Goal: Task Accomplishment & Management: Manage account settings

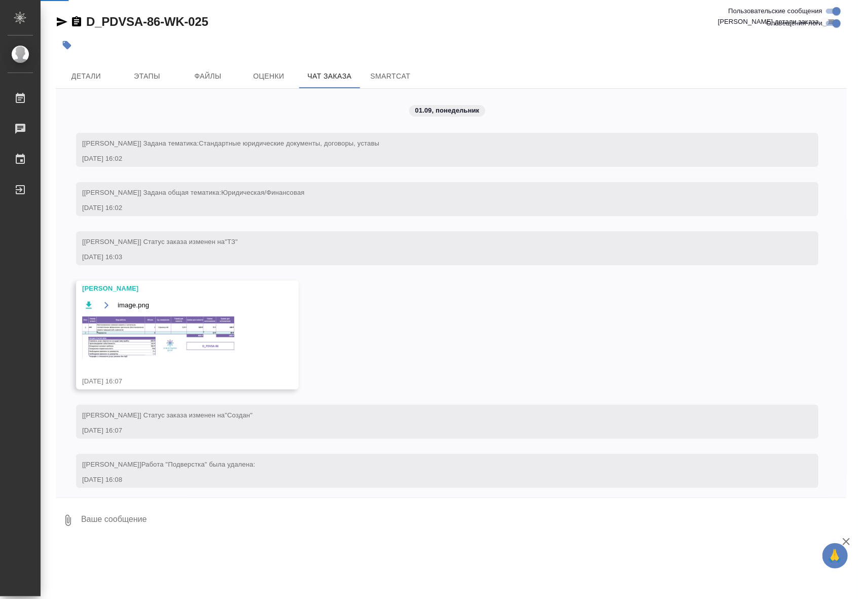
scroll to position [7451, 0]
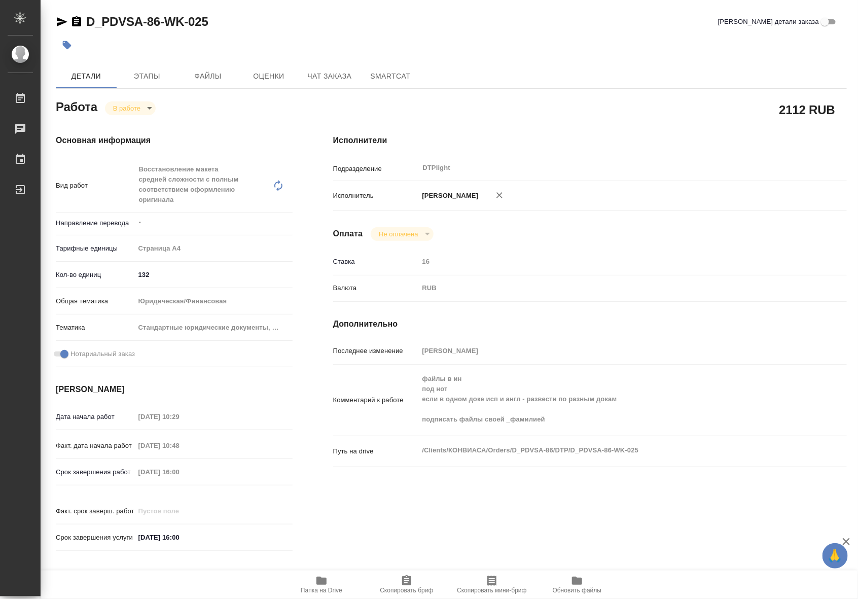
type textarea "x"
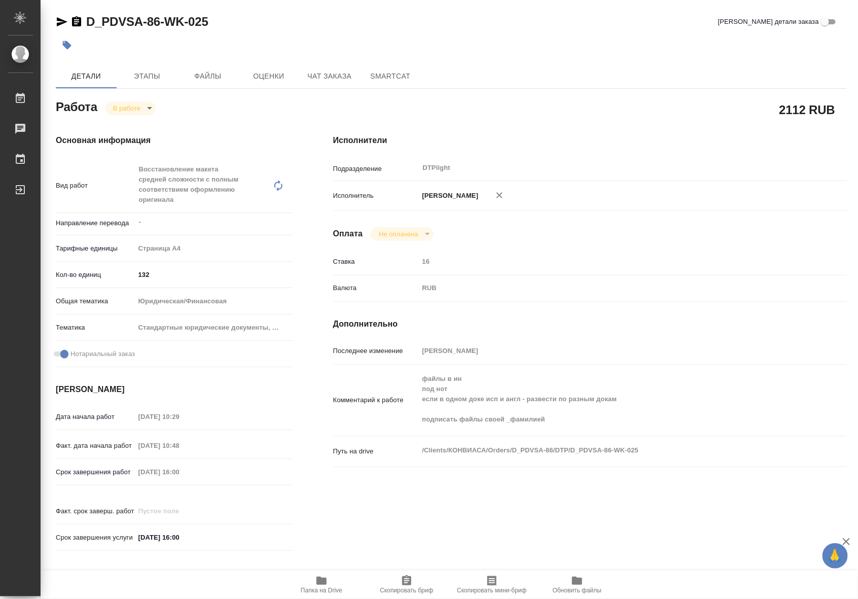
type textarea "x"
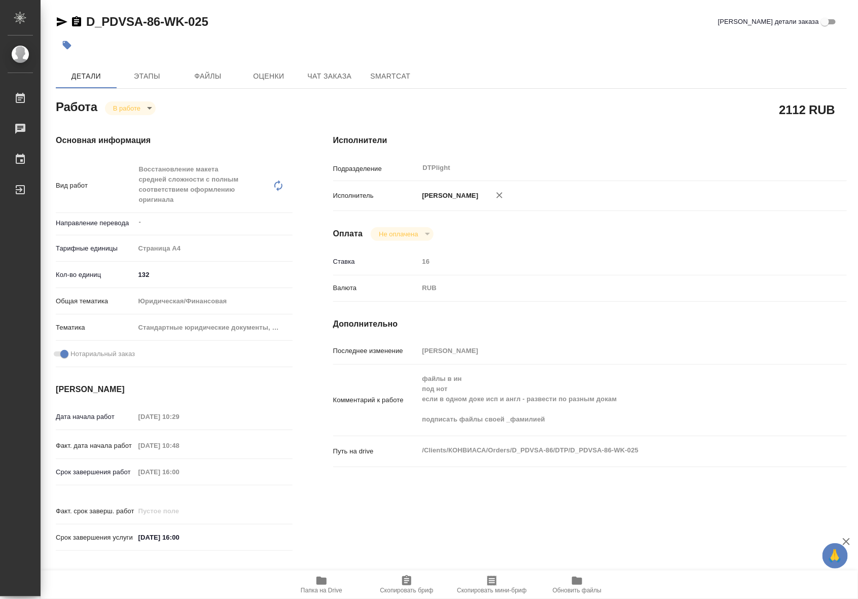
type textarea "x"
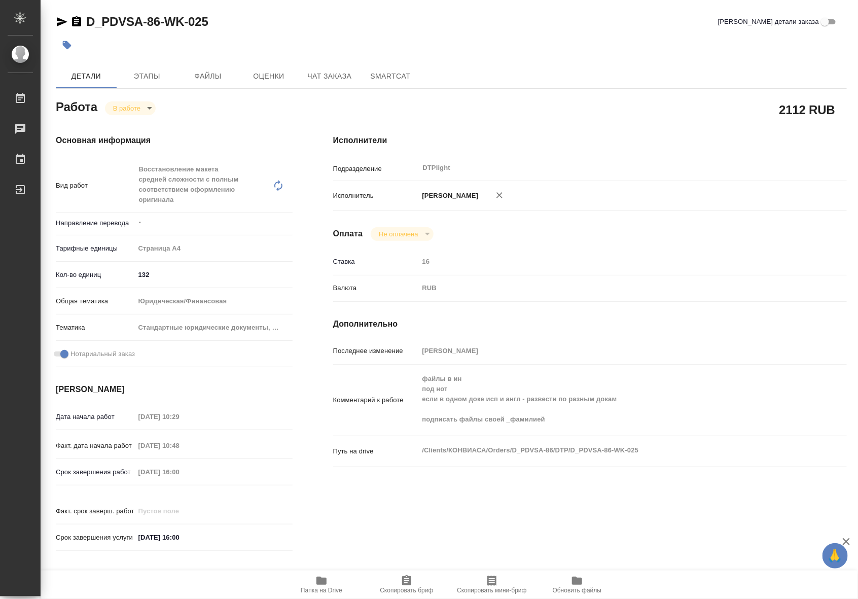
type textarea "x"
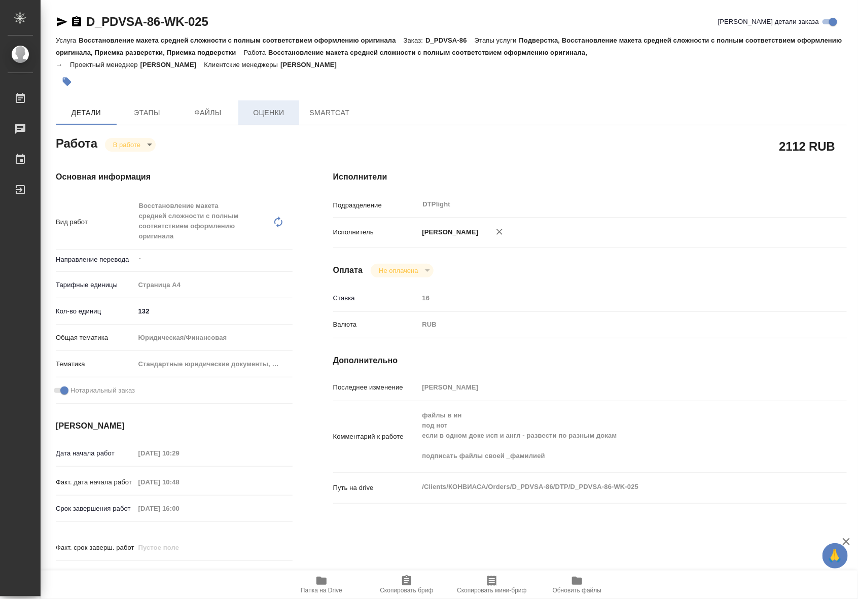
type textarea "x"
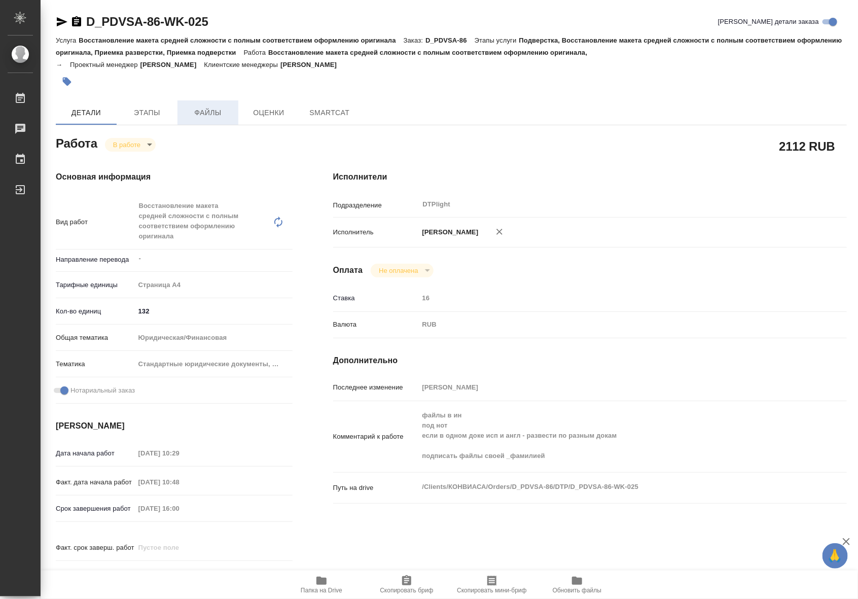
type textarea "x"
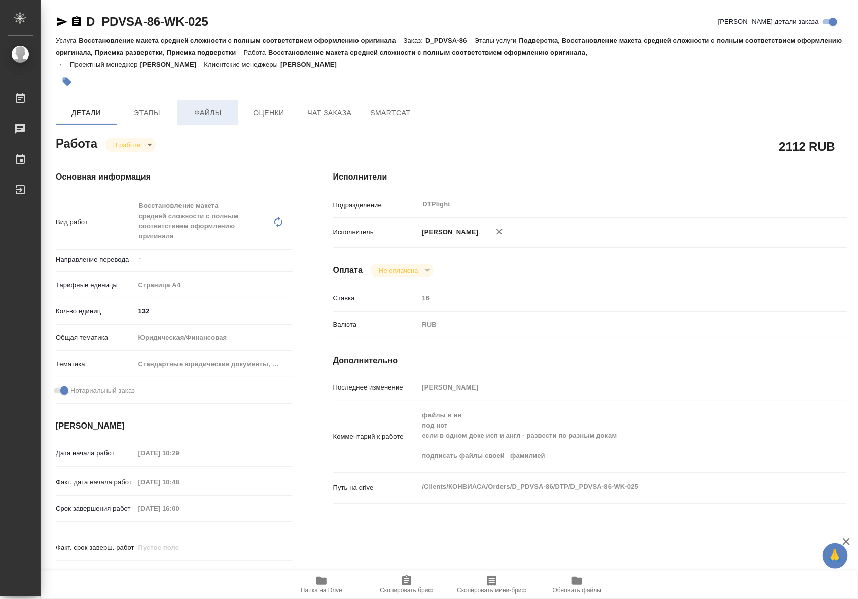
type textarea "x"
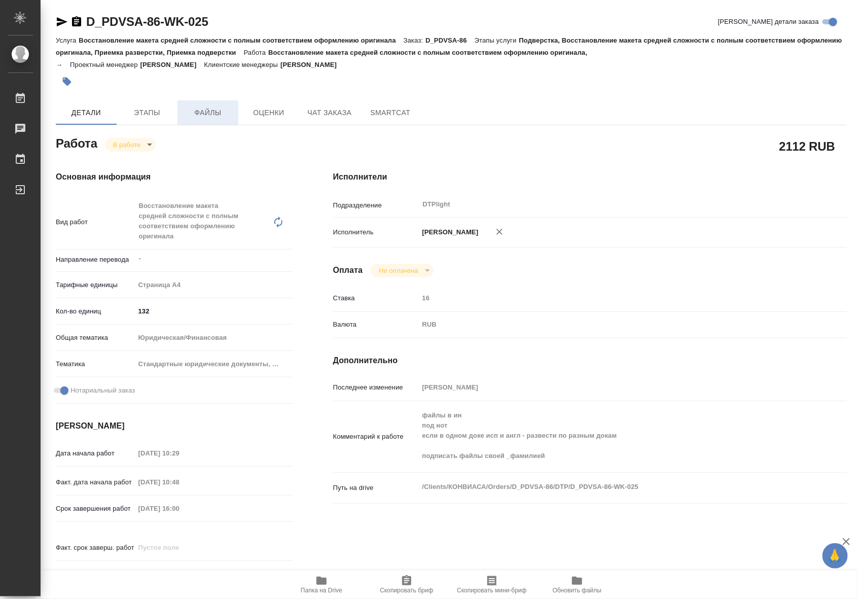
type textarea "x"
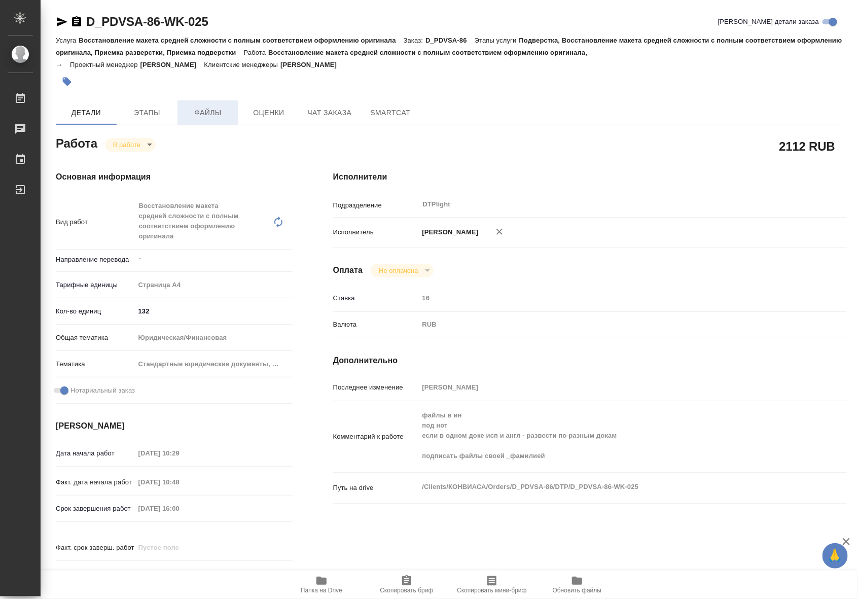
type textarea "x"
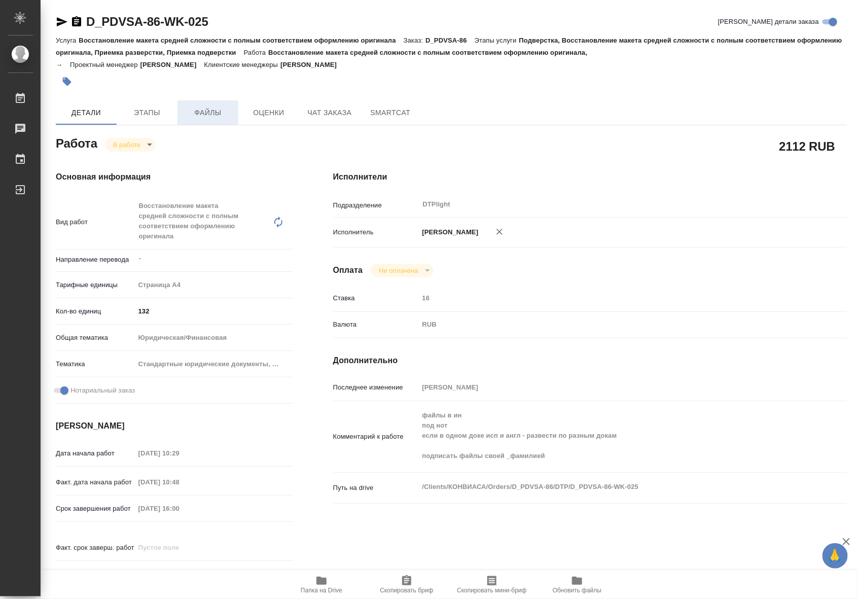
type textarea "x"
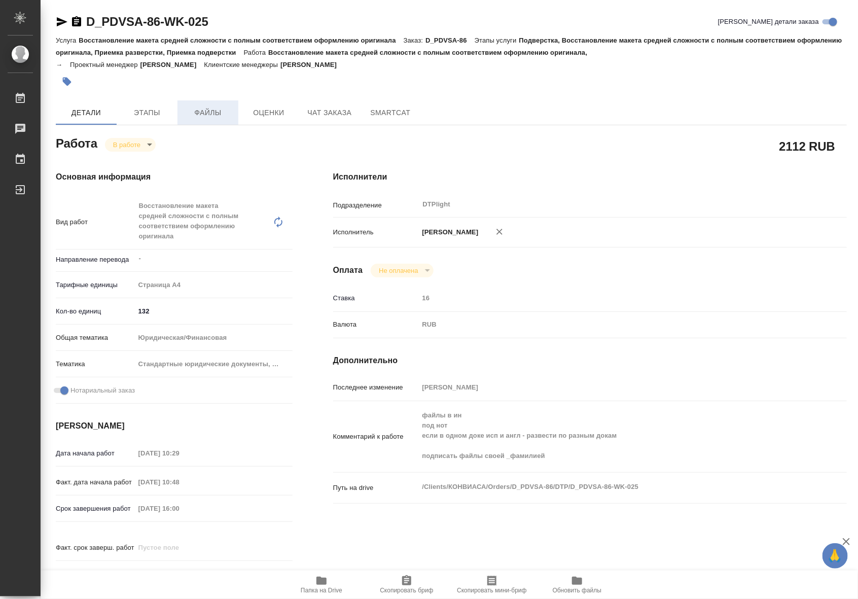
type textarea "x"
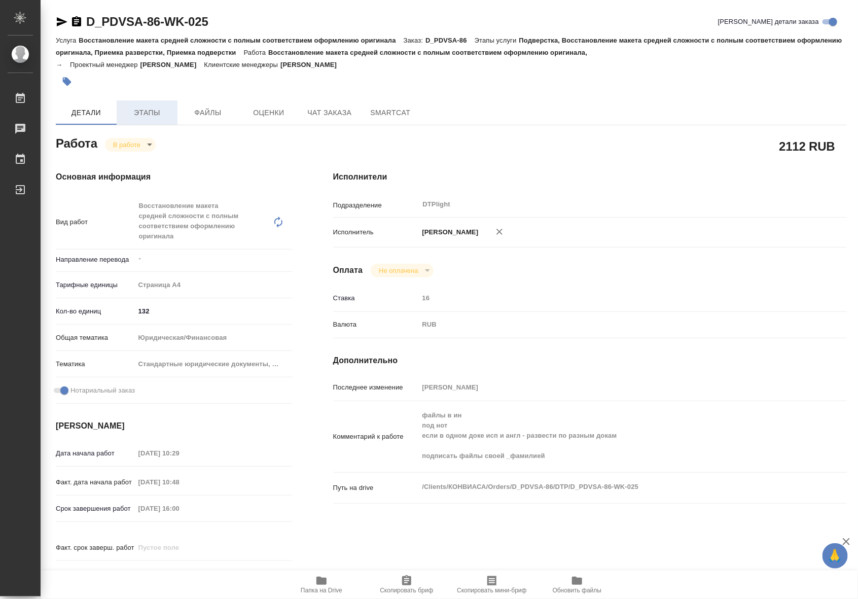
click at [163, 114] on span "Этапы" at bounding box center [147, 113] width 49 height 13
type textarea "x"
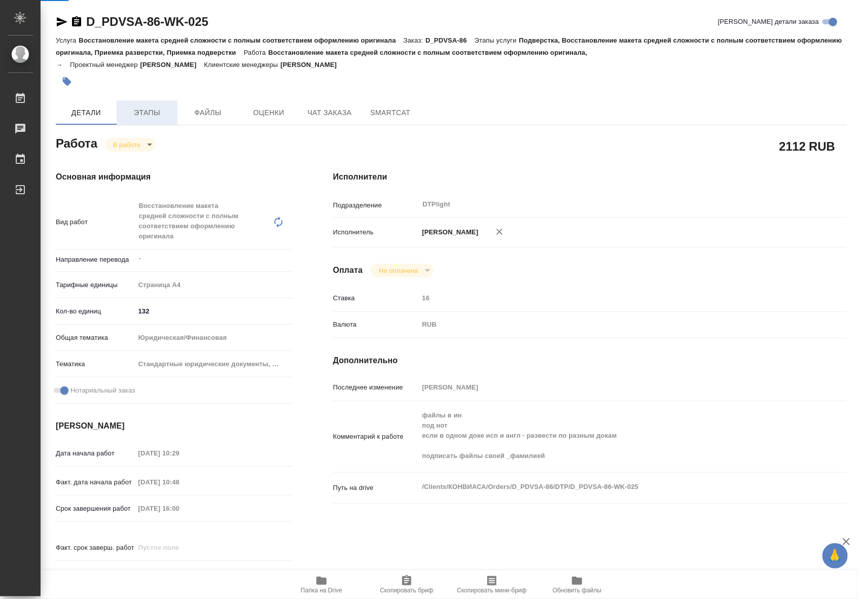
type textarea "x"
